Goal: Answer question/provide support: Share knowledge or assist other users

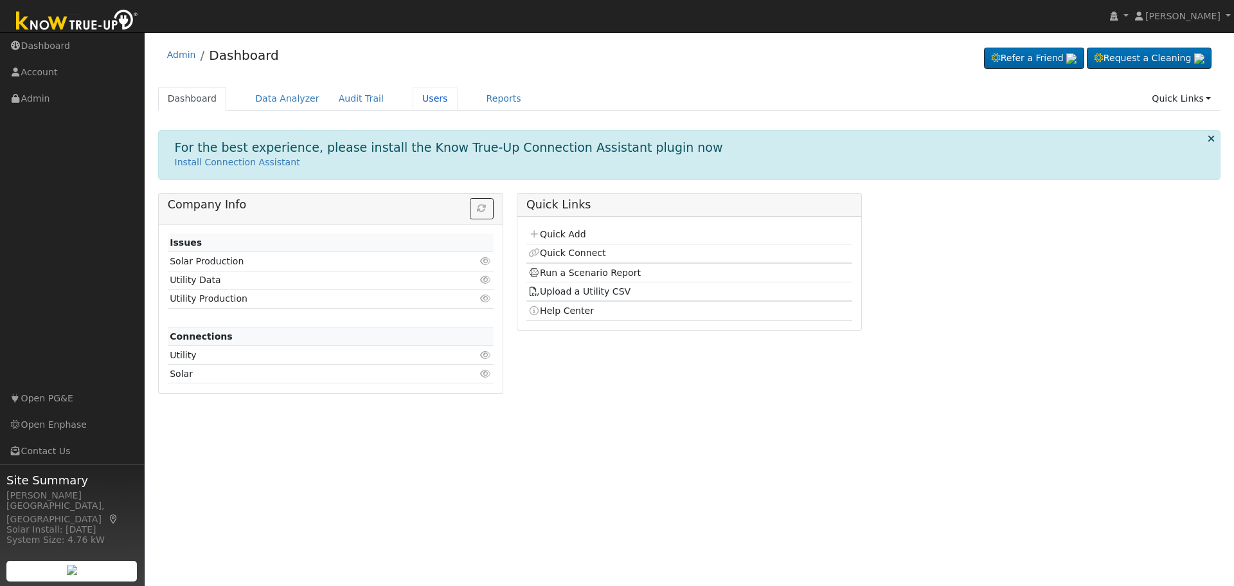
click at [413, 104] on link "Users" at bounding box center [435, 99] width 45 height 24
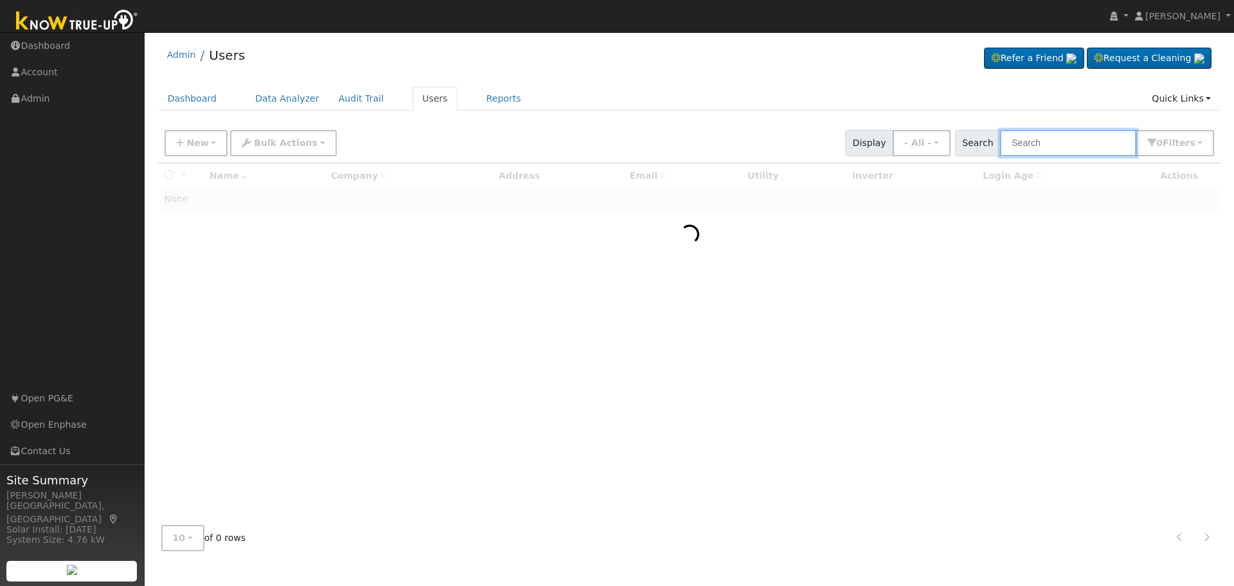
click at [1045, 136] on input "text" at bounding box center [1068, 143] width 136 height 26
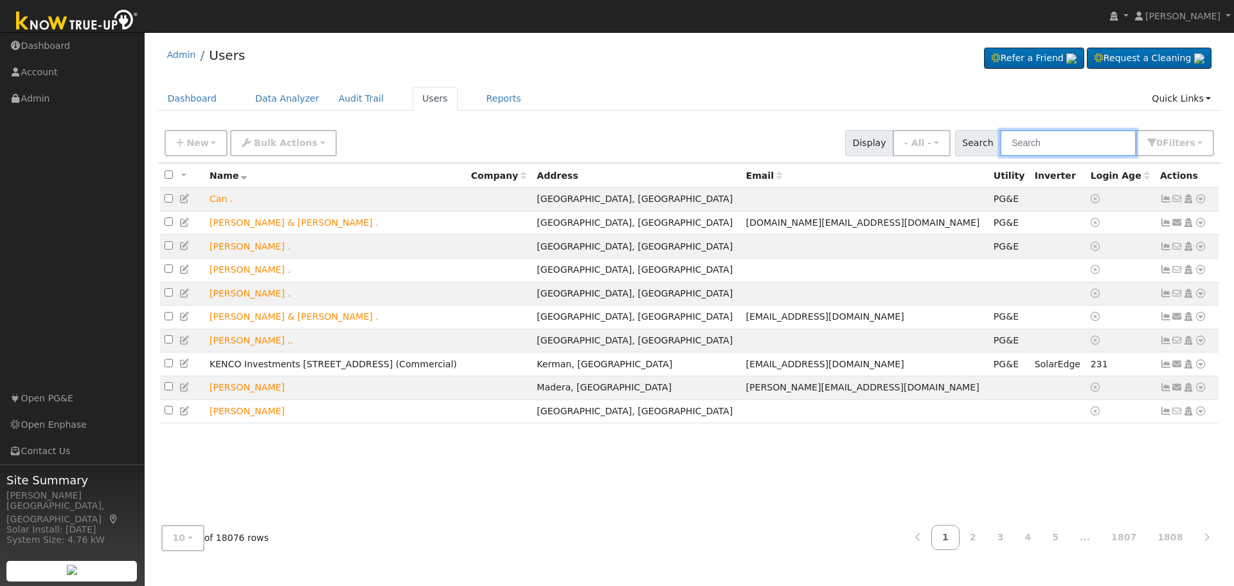
paste input "[PERSON_NAME]"
type input "[PERSON_NAME]"
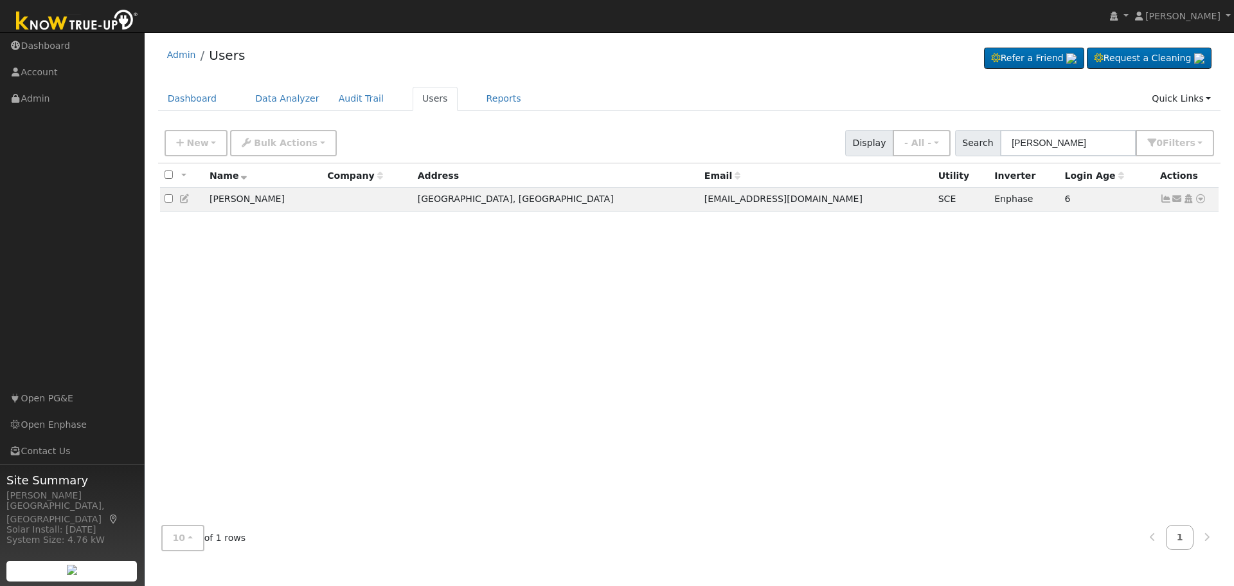
click at [1200, 199] on icon at bounding box center [1201, 198] width 12 height 9
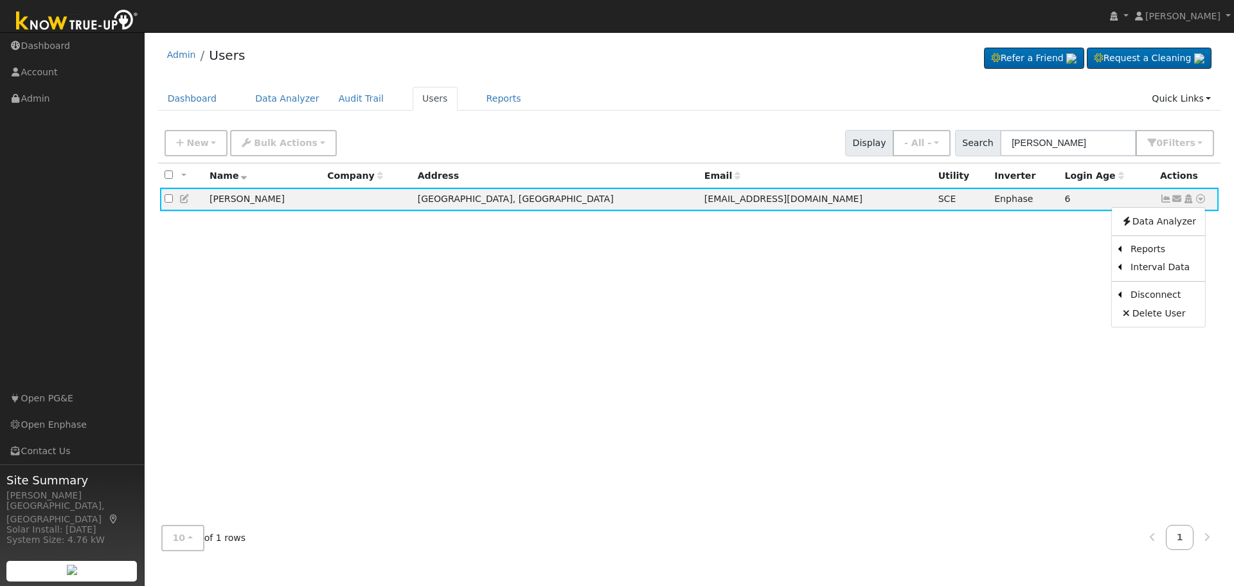
click at [0, 0] on link "Scenario" at bounding box center [0, 0] width 0 height 0
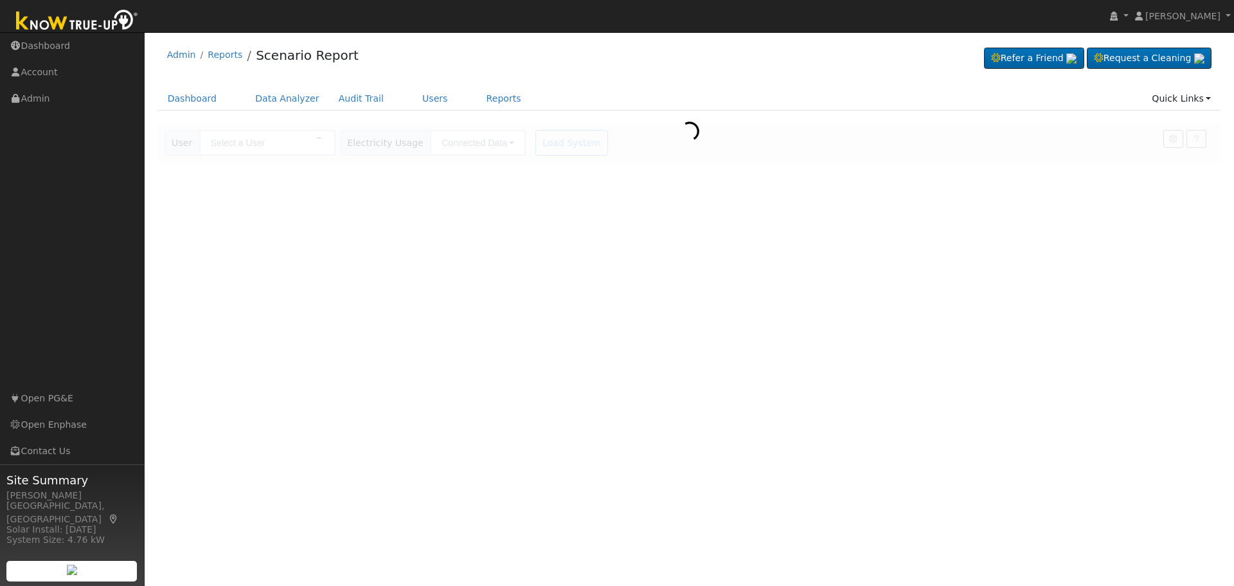
type input "[PERSON_NAME]"
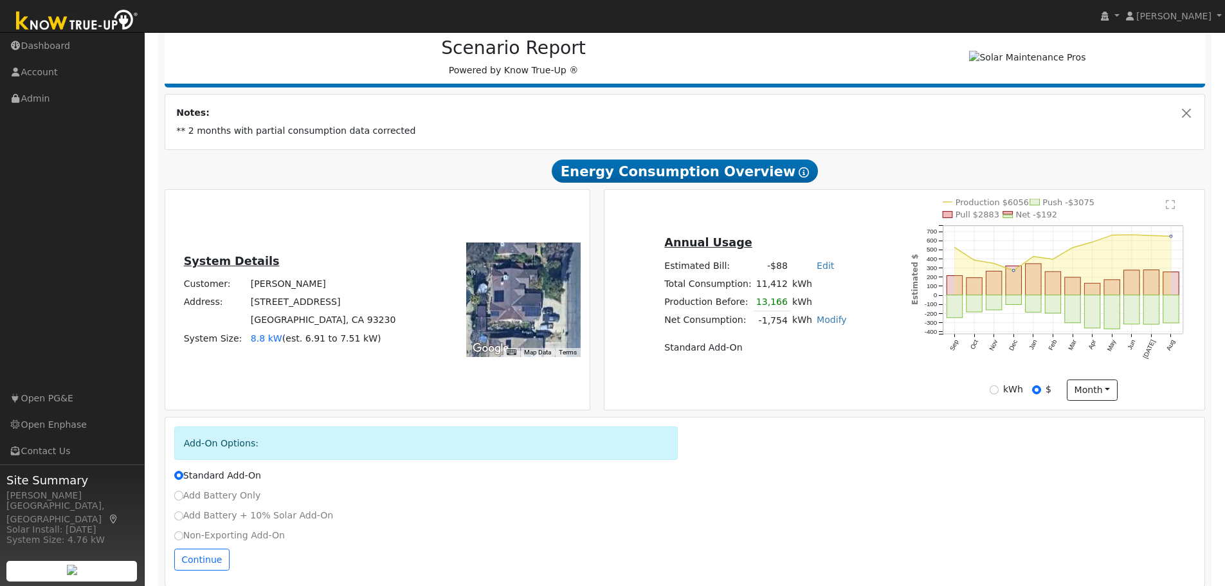
scroll to position [185, 0]
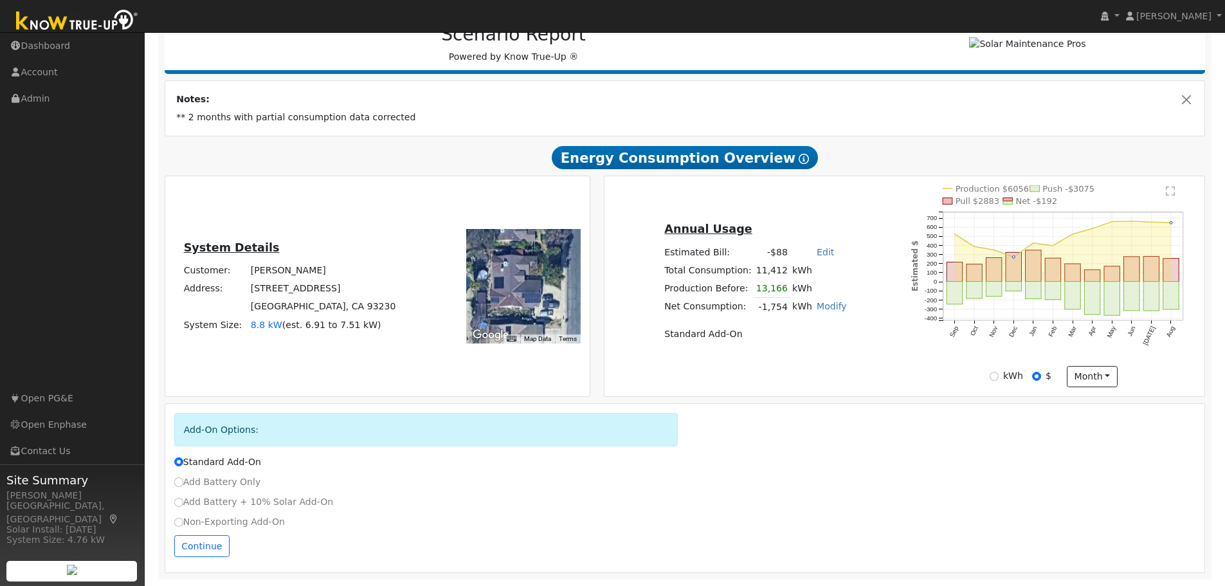
drag, startPoint x: 329, startPoint y: 271, endPoint x: 244, endPoint y: 272, distance: 84.9
click at [244, 272] on tr "Customer: [PERSON_NAME]" at bounding box center [289, 271] width 217 height 18
copy tr "[PERSON_NAME]"
